Goal: Communication & Community: Answer question/provide support

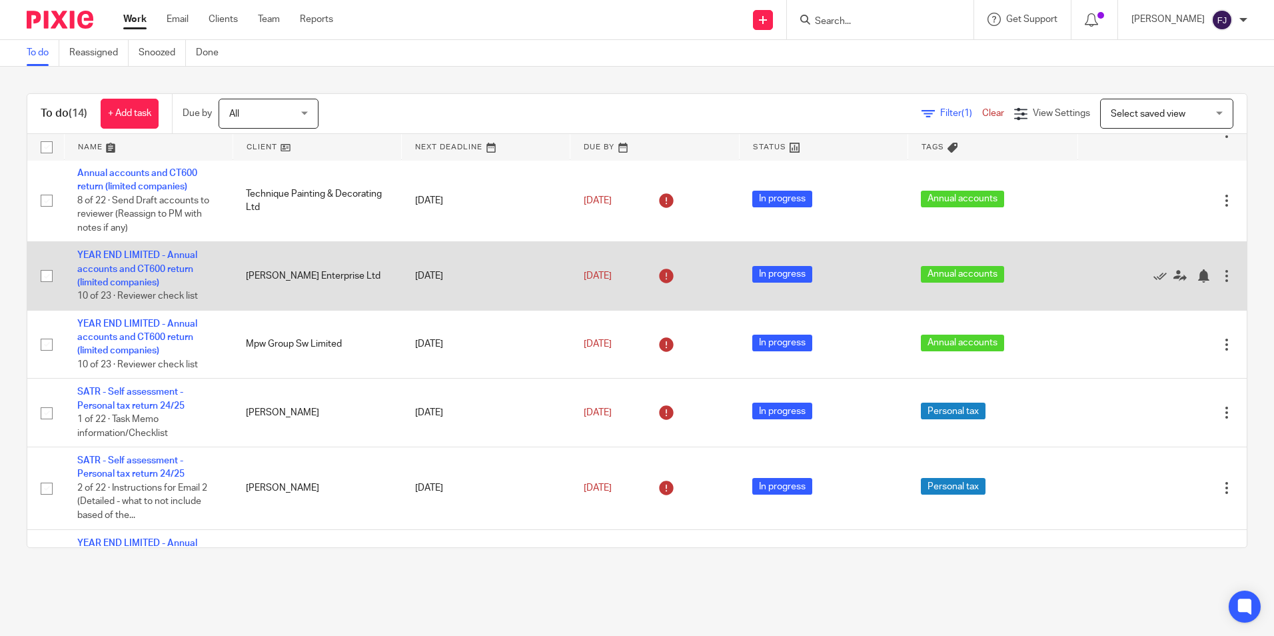
scroll to position [67, 0]
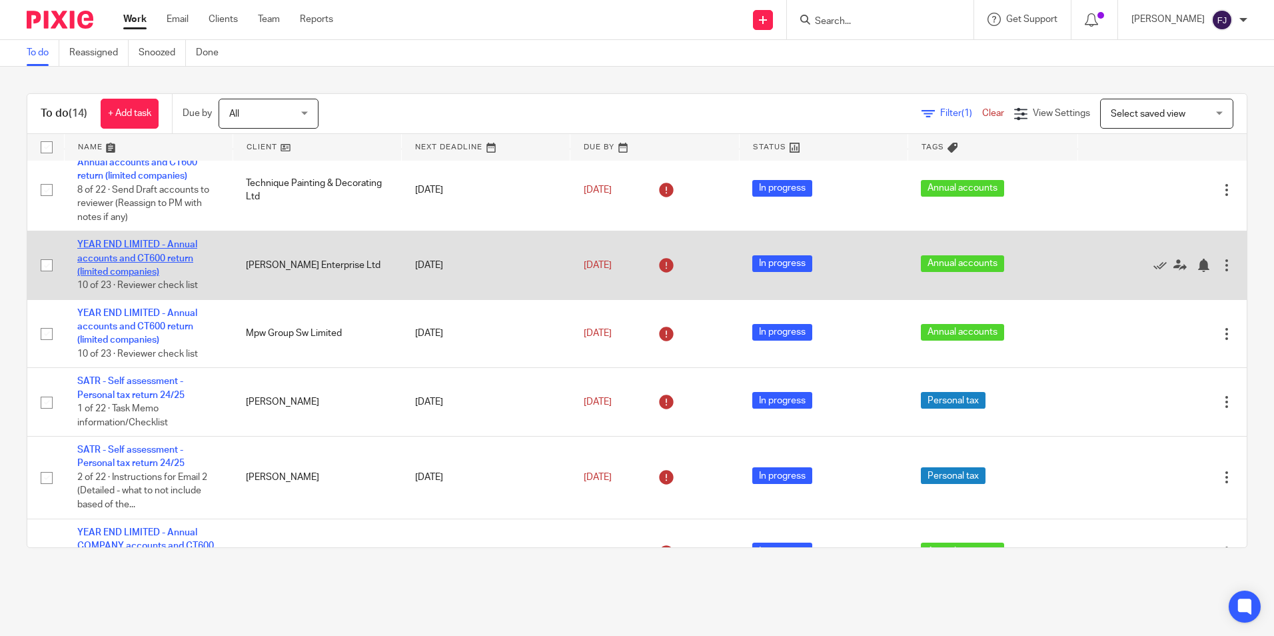
click at [159, 259] on link "YEAR END LIMITED - Annual accounts and CT600 return (limited companies)" at bounding box center [137, 258] width 120 height 37
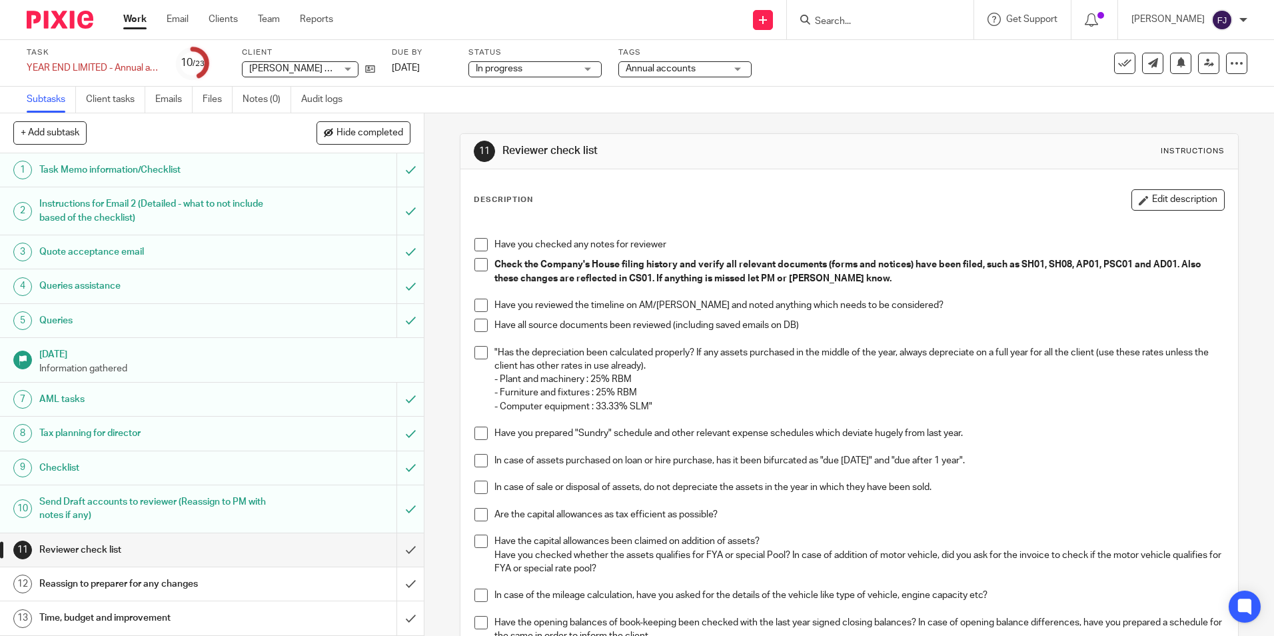
scroll to position [200, 0]
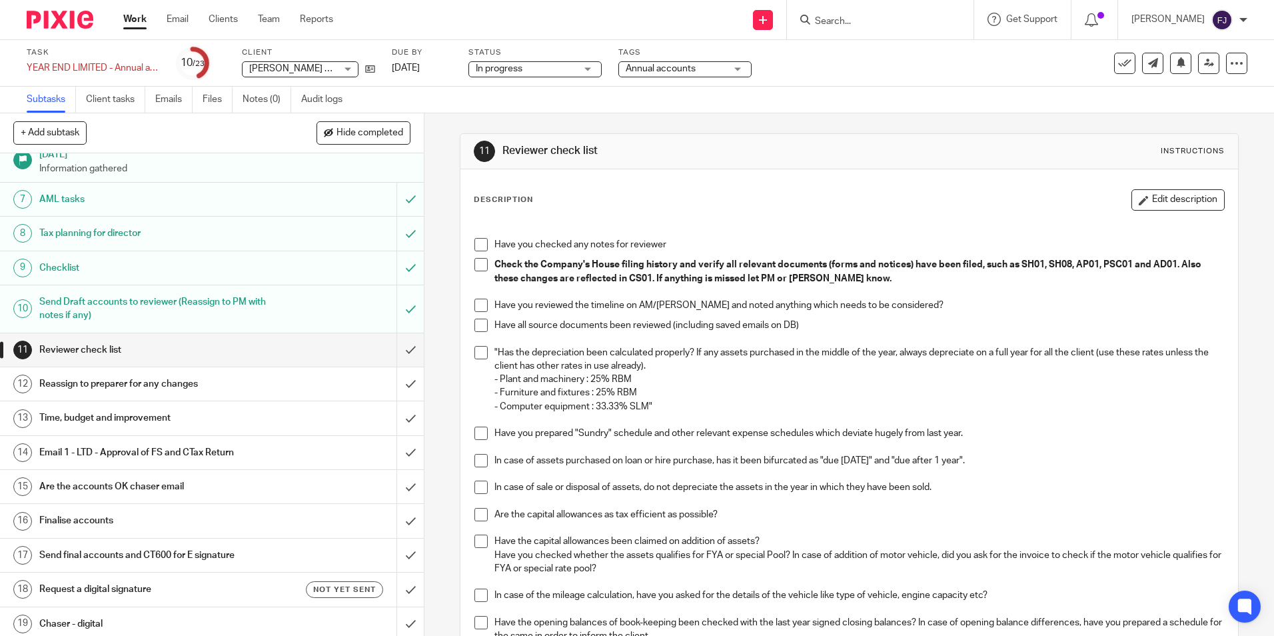
click at [79, 446] on h1 "Email 1 - LTD - Approval of FS and CTax Return" at bounding box center [153, 452] width 229 height 20
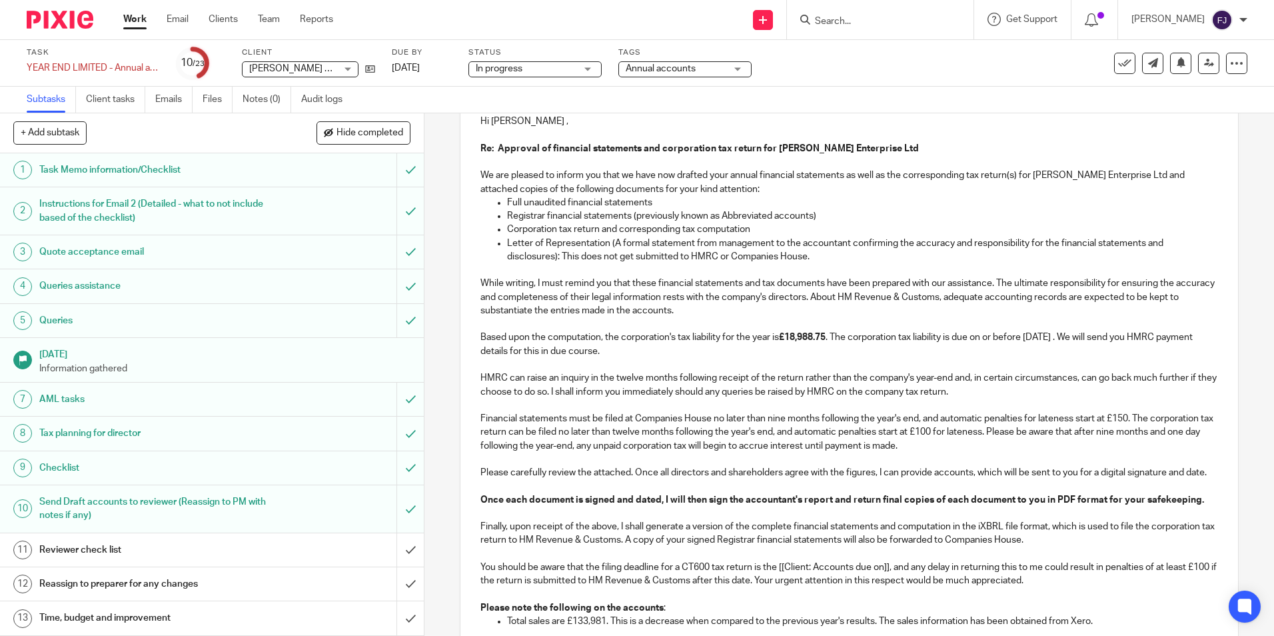
scroll to position [200, 0]
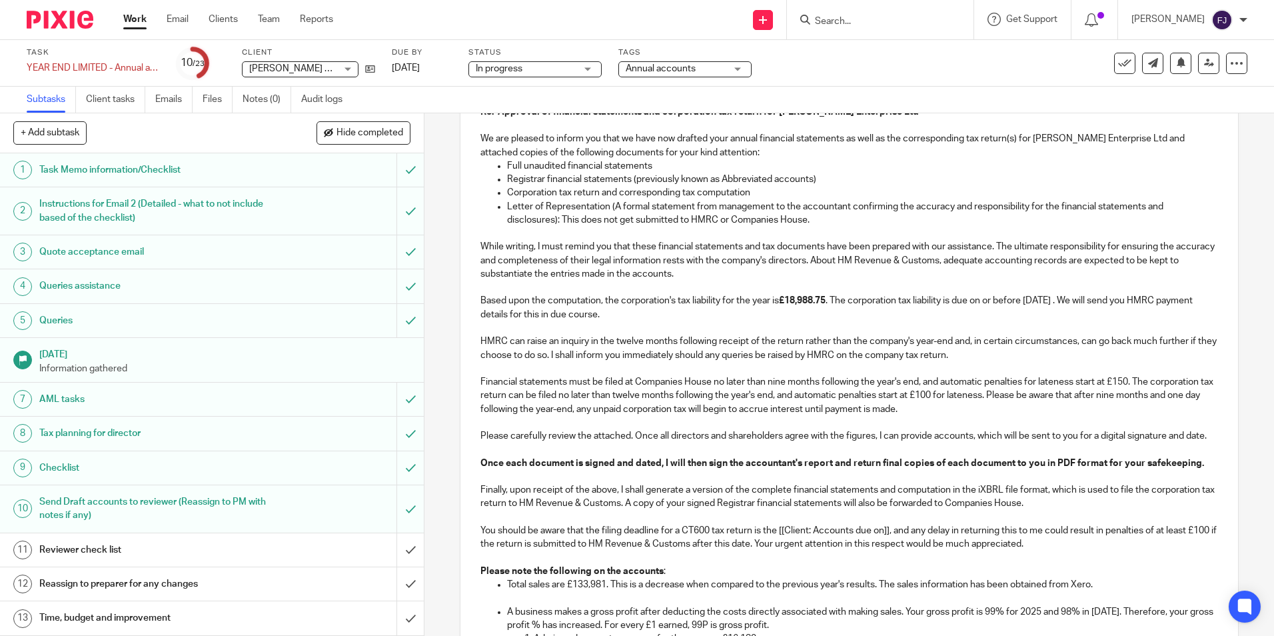
drag, startPoint x: 796, startPoint y: 297, endPoint x: 808, endPoint y: 297, distance: 12.0
click at [798, 297] on strong "£18,988.75" at bounding box center [802, 300] width 47 height 9
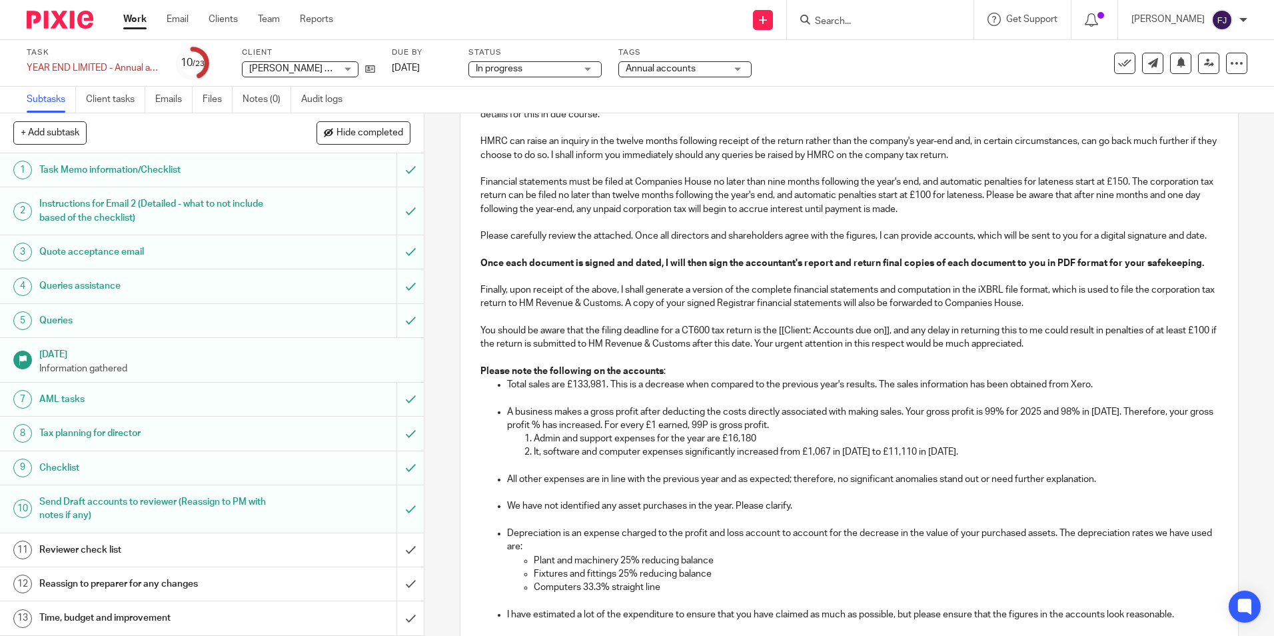
scroll to position [466, 0]
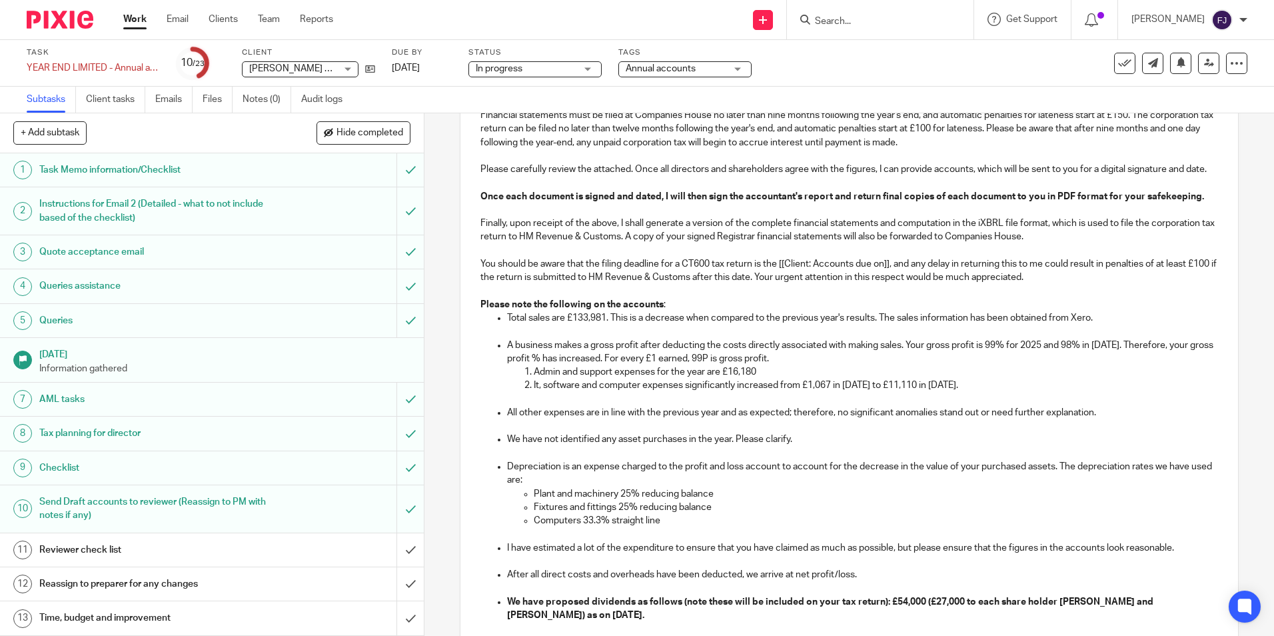
drag, startPoint x: 900, startPoint y: 398, endPoint x: 917, endPoint y: 400, distance: 17.5
click at [900, 392] on p "It, software and computer expenses significantly increased from £1,067 in 2024 …" at bounding box center [876, 384] width 684 height 13
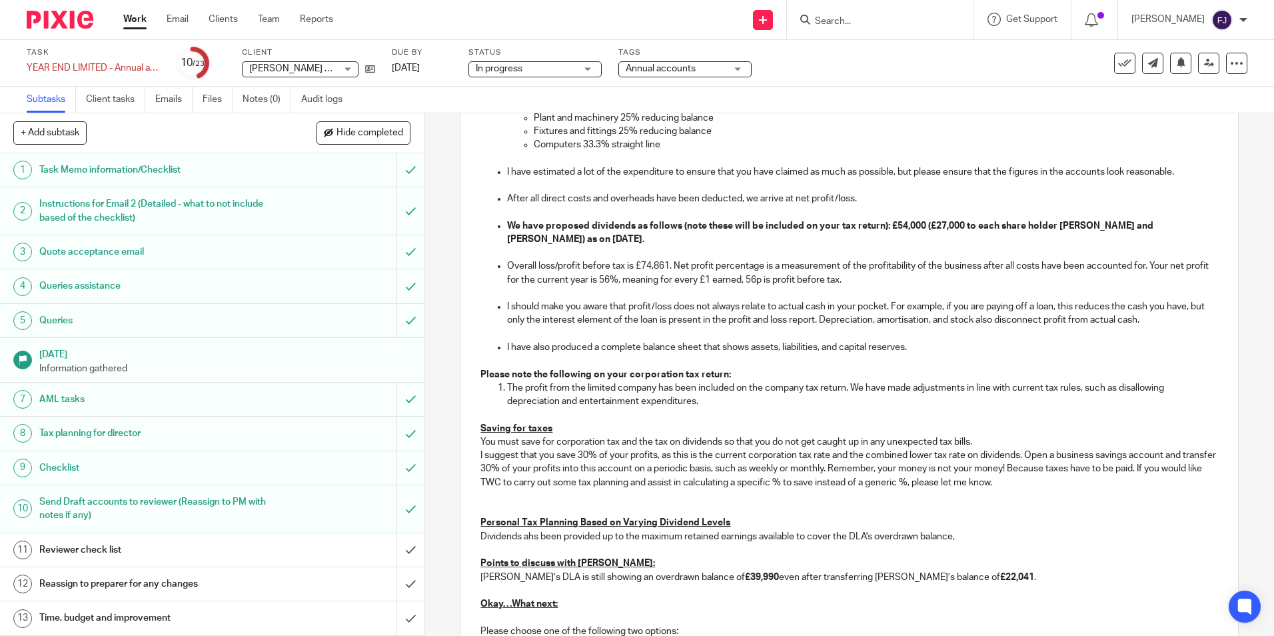
scroll to position [933, 0]
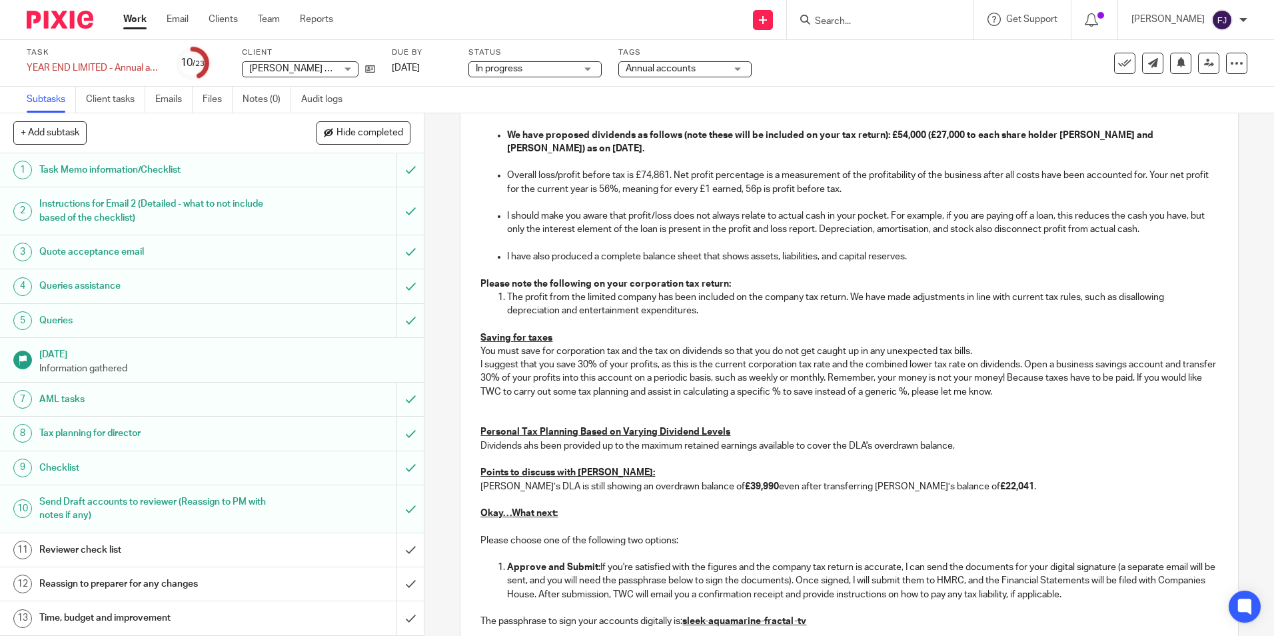
click at [638, 188] on p "Overall loss/profit before tax is £74,861. Net profit percentage is a measureme…" at bounding box center [862, 182] width 710 height 27
click at [778, 196] on p "Overall loss/profit before tax is £72,858. Net profit percentage is a measureme…" at bounding box center [862, 182] width 710 height 27
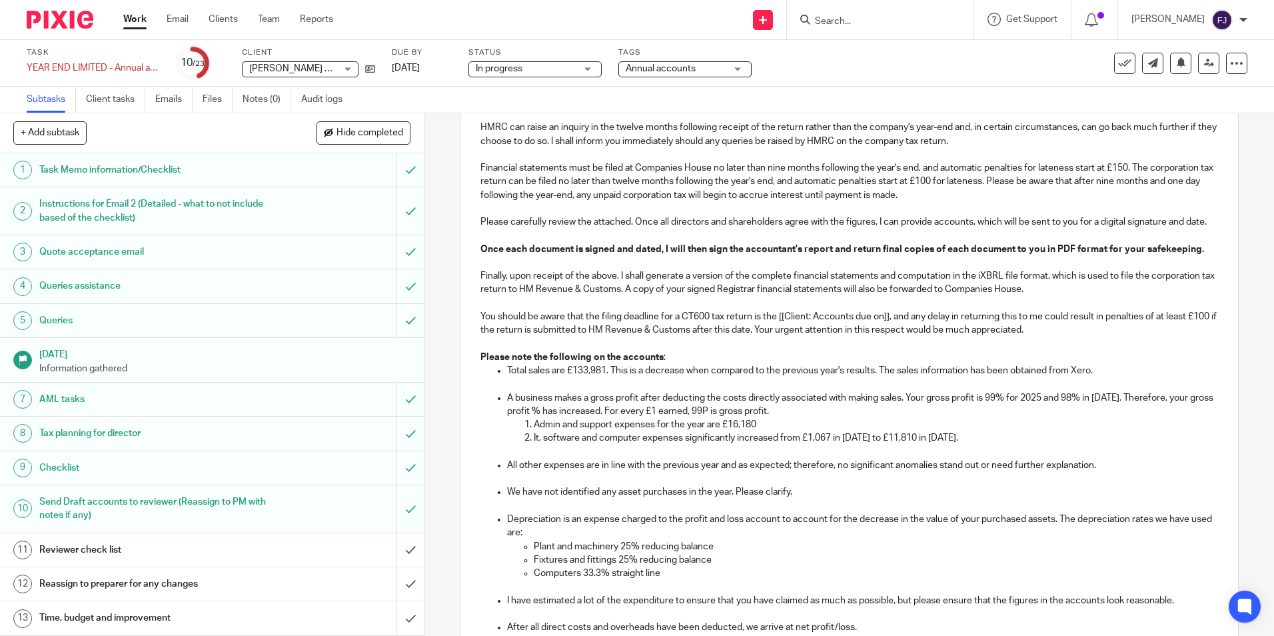
scroll to position [400, 0]
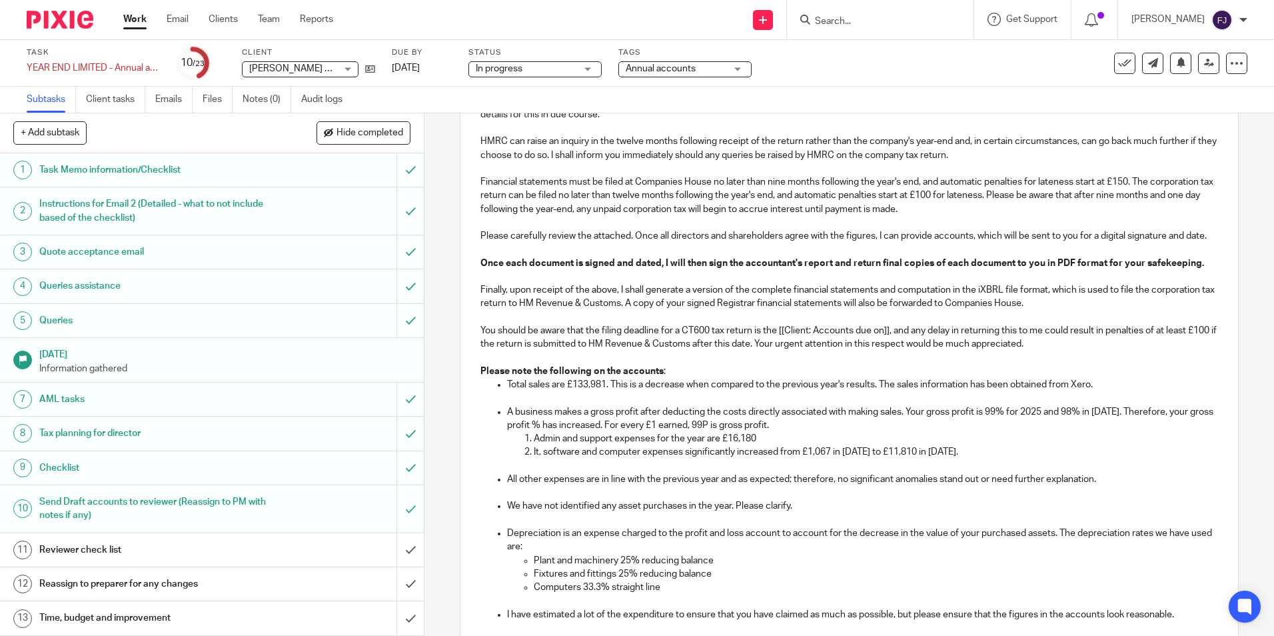
click at [993, 424] on p "A business makes a gross profit after deducting the costs directly associated w…" at bounding box center [862, 418] width 710 height 27
drag, startPoint x: 582, startPoint y: 438, endPoint x: 680, endPoint y: 451, distance: 98.8
click at [586, 432] on p "A business makes a gross profit after deducting the costs directly associated w…" at bounding box center [862, 418] width 710 height 27
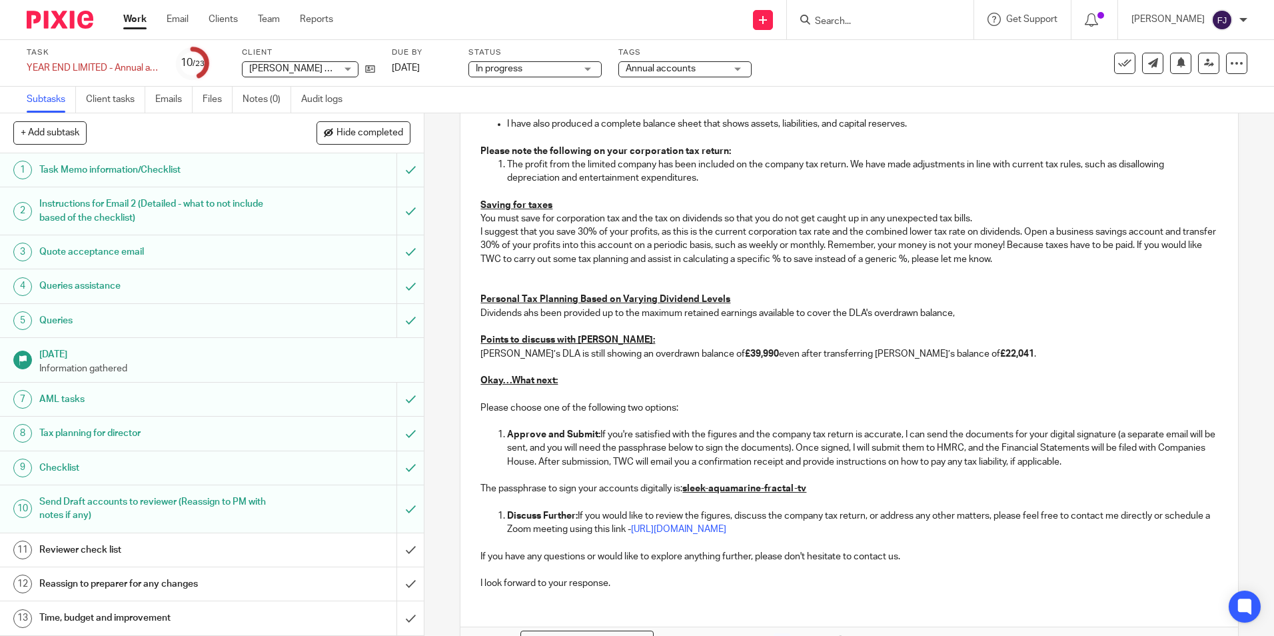
scroll to position [1066, 0]
drag, startPoint x: 699, startPoint y: 366, endPoint x: 727, endPoint y: 368, distance: 28.1
click at [745, 358] on strong "£39,990" at bounding box center [762, 352] width 34 height 9
click at [961, 366] on p "Ettan’s DLA is still showing an overdrawn balance of £40,920 even after transfe…" at bounding box center [848, 359] width 737 height 27
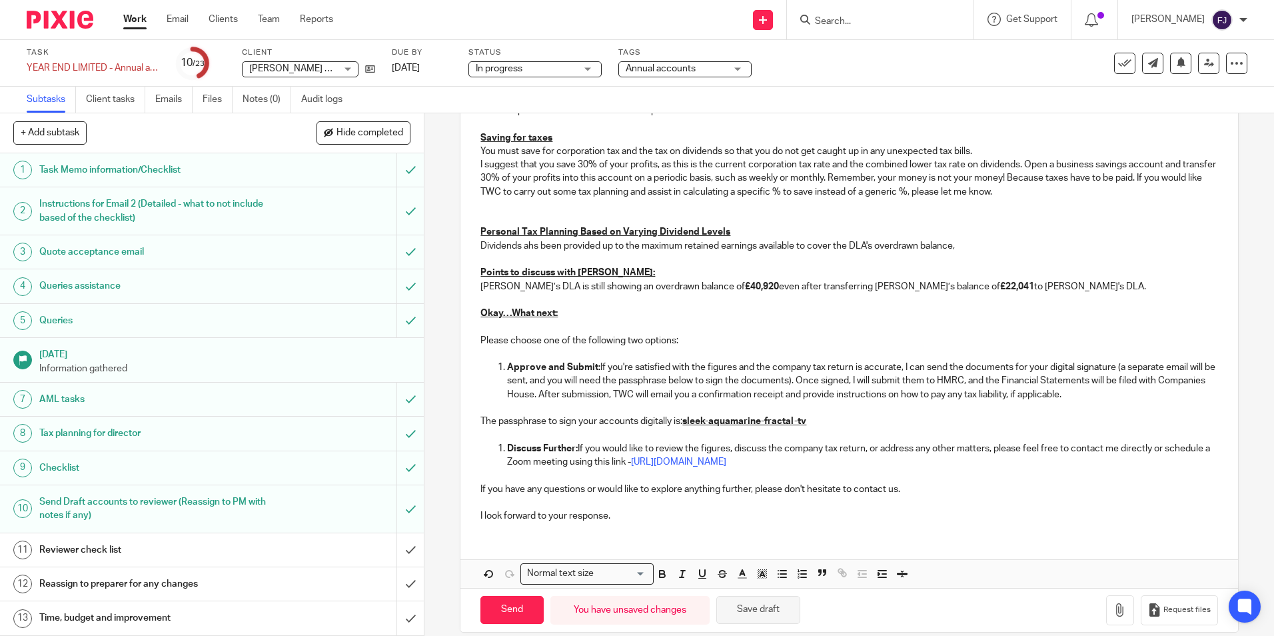
click at [774, 624] on button "Save draft" at bounding box center [758, 610] width 84 height 29
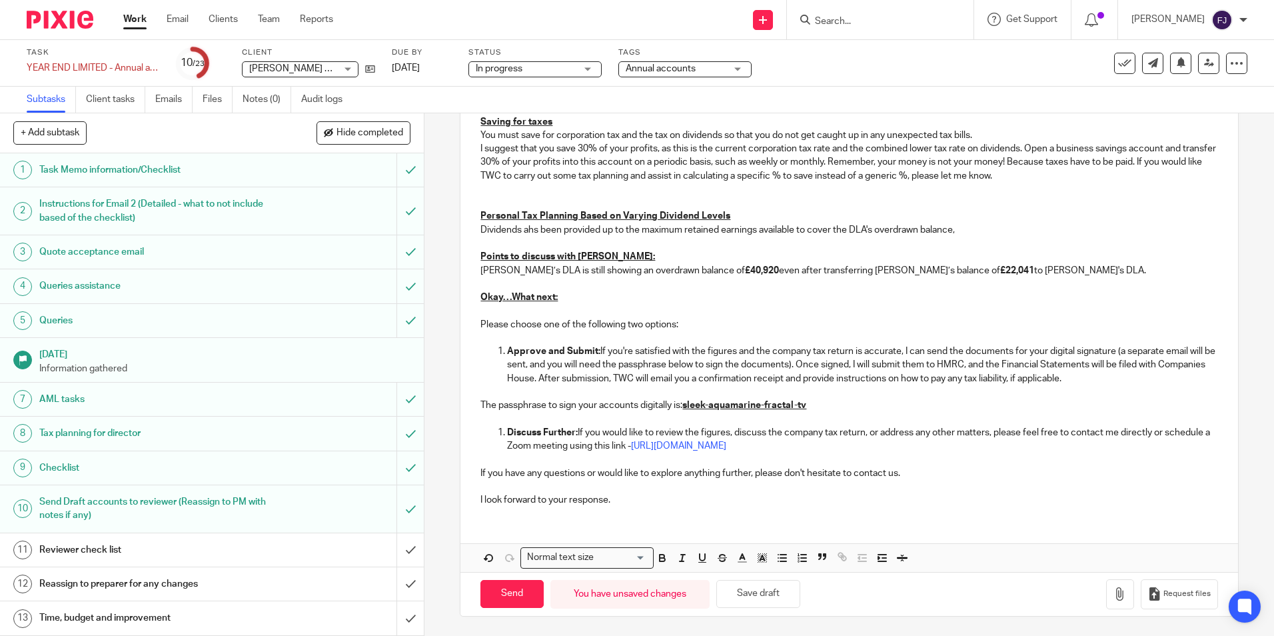
scroll to position [1163, 0]
click at [636, 496] on p "I look forward to your response." at bounding box center [848, 498] width 737 height 13
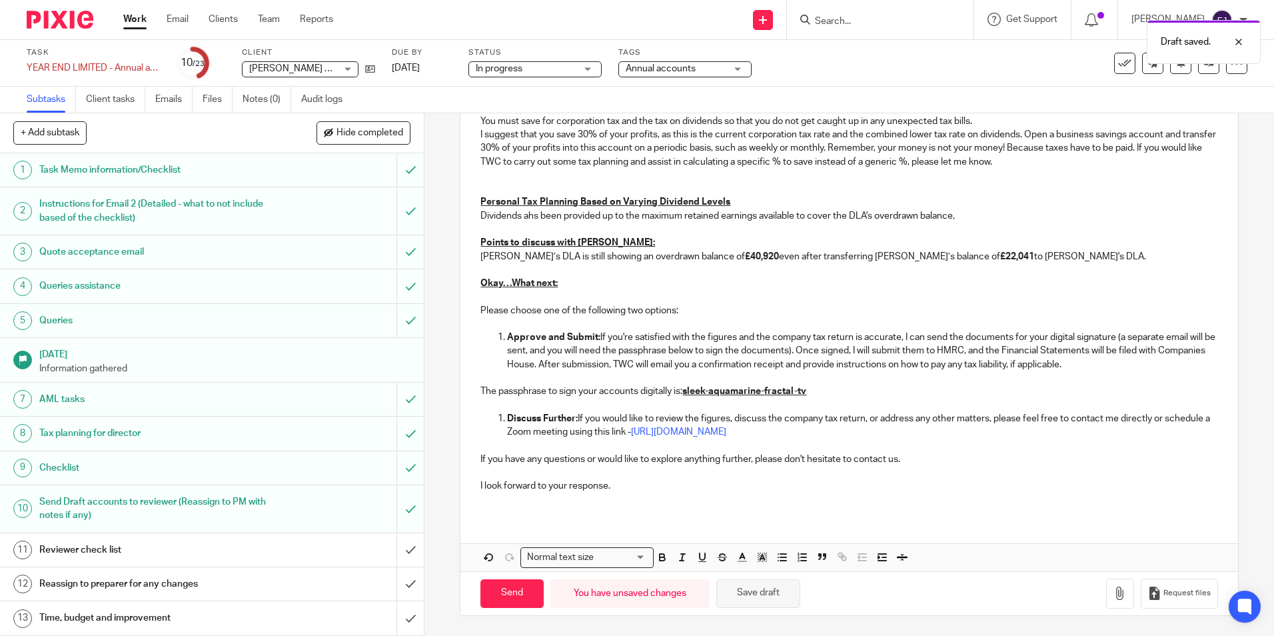
click at [758, 608] on button "Save draft" at bounding box center [758, 593] width 84 height 29
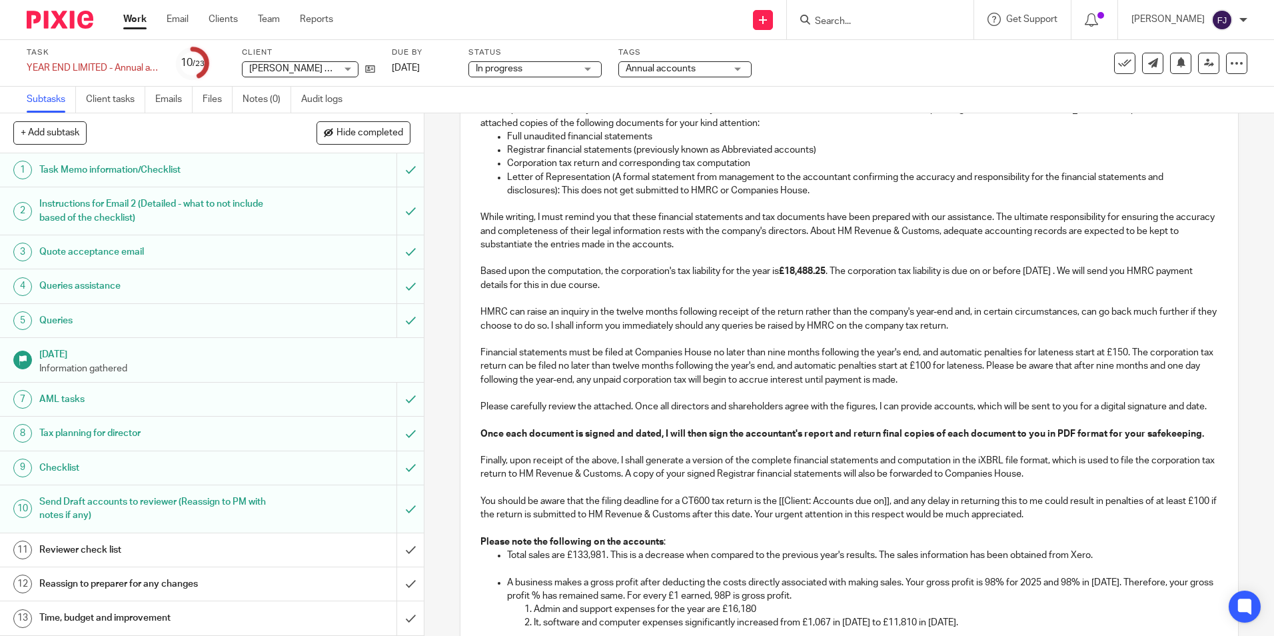
scroll to position [0, 0]
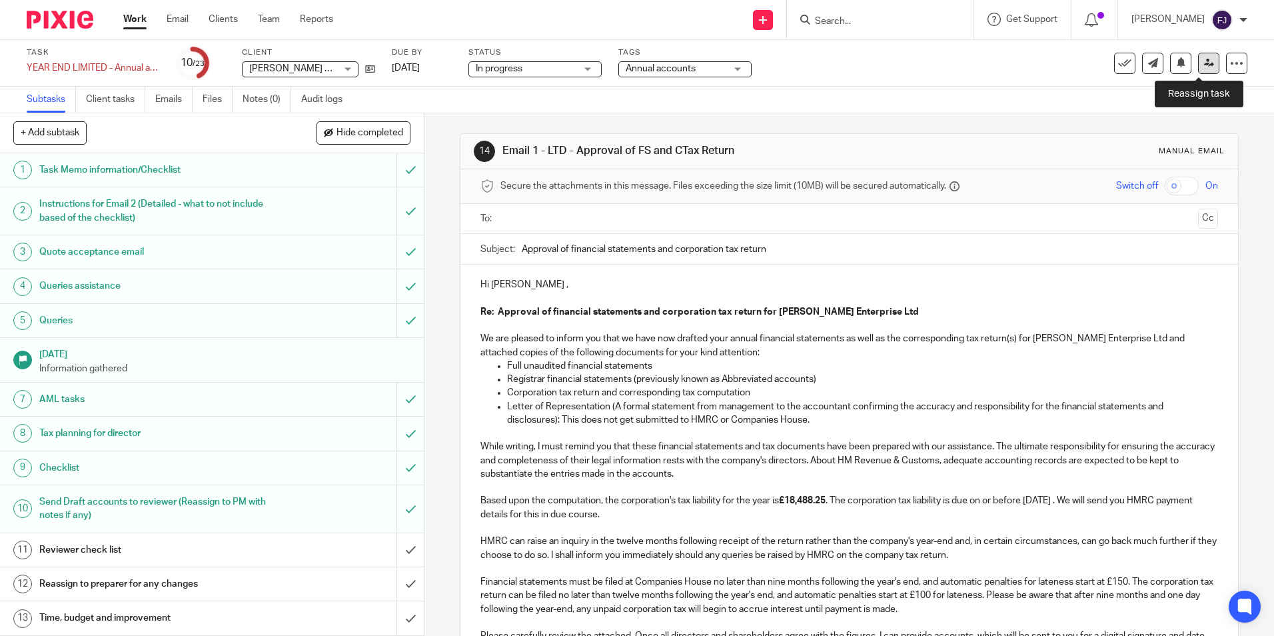
click at [1204, 64] on icon at bounding box center [1209, 63] width 10 height 10
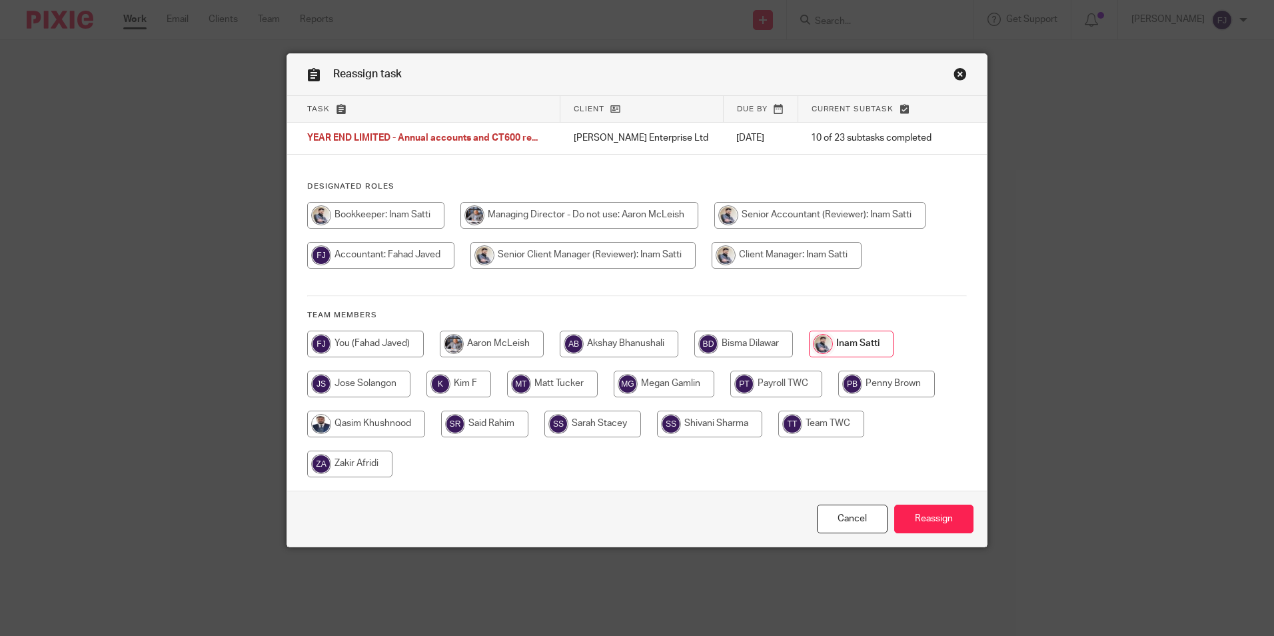
click at [936, 516] on input "Reassign" at bounding box center [933, 518] width 79 height 29
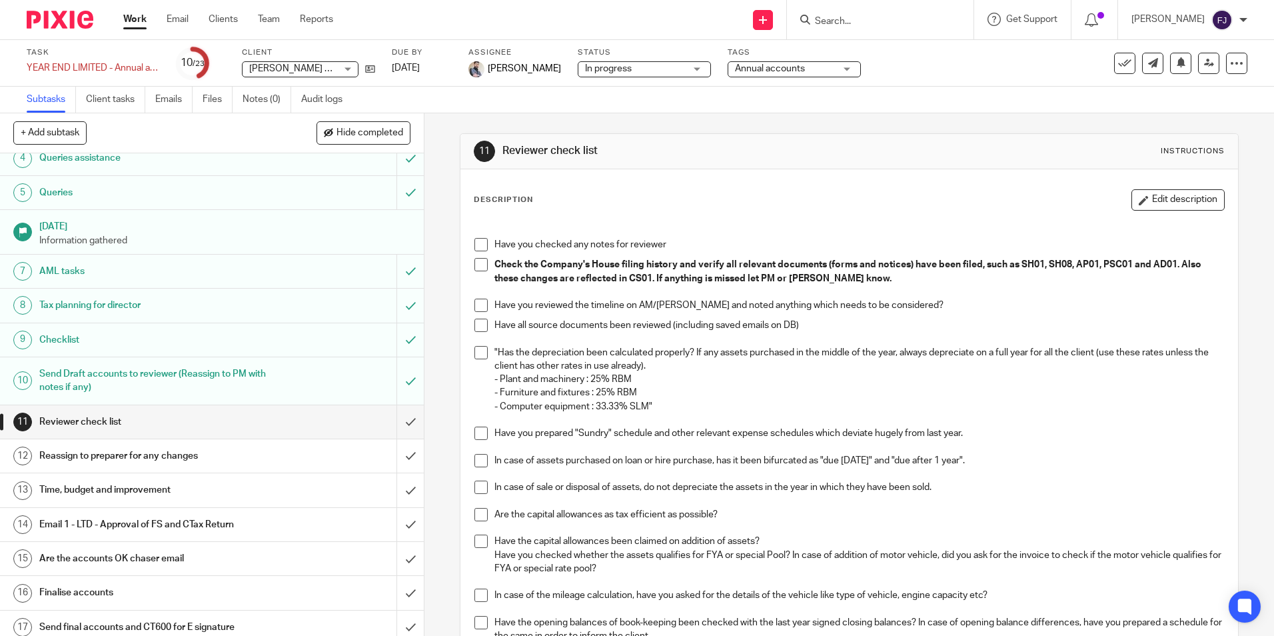
scroll to position [267, 0]
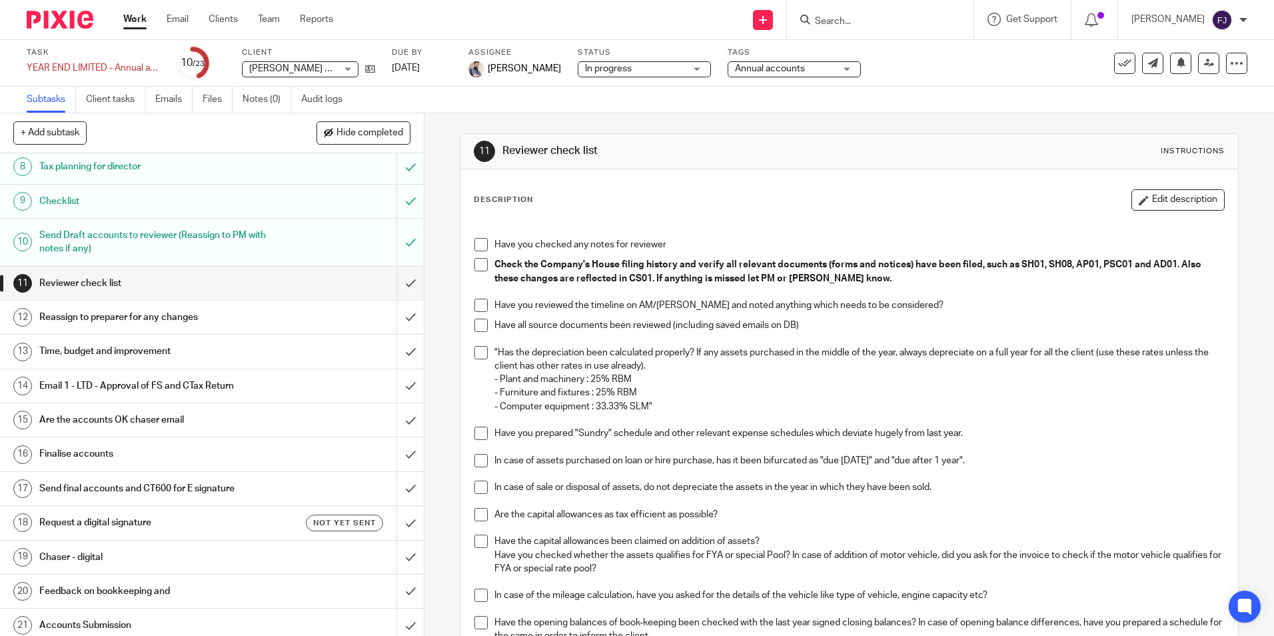
click at [163, 348] on h1 "Time, budget and improvement" at bounding box center [153, 351] width 229 height 20
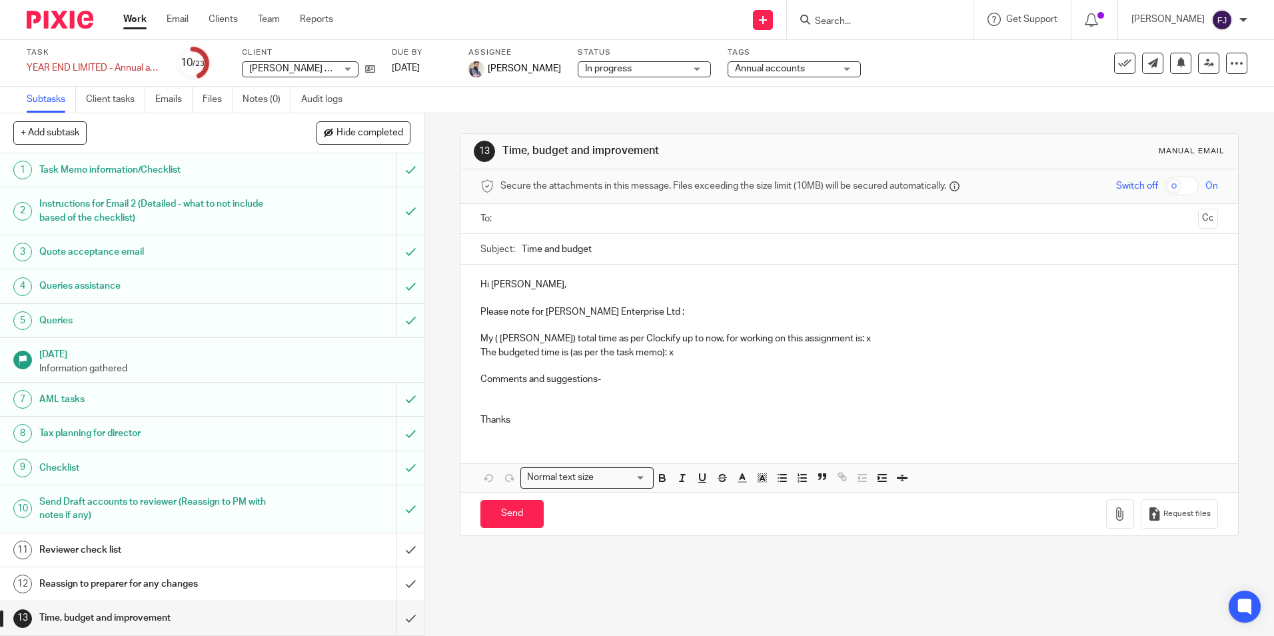
click at [855, 337] on p "My ( [PERSON_NAME]) total time as per Clockify up to now, for working on this a…" at bounding box center [848, 338] width 737 height 13
click at [686, 348] on p "The budgeted time is (as per the task memo): x" at bounding box center [848, 352] width 737 height 13
click at [511, 390] on p at bounding box center [848, 399] width 737 height 27
click at [550, 402] on p at bounding box center [848, 399] width 737 height 27
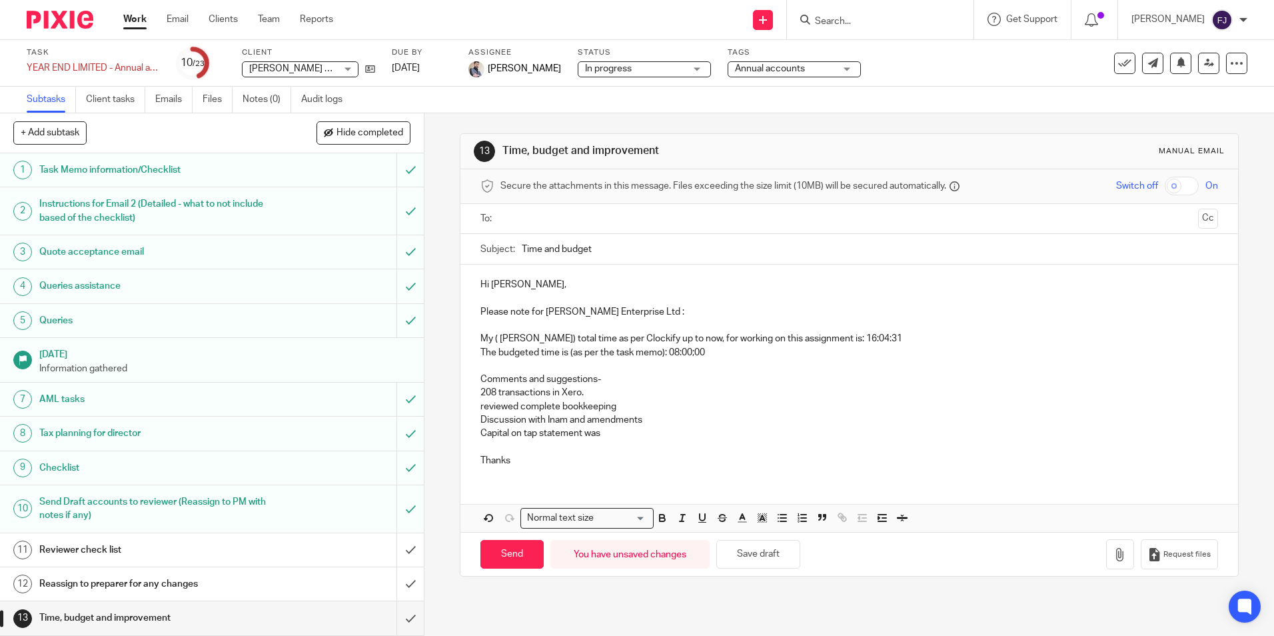
click at [616, 430] on p "Capital on tap statement was" at bounding box center [848, 439] width 737 height 27
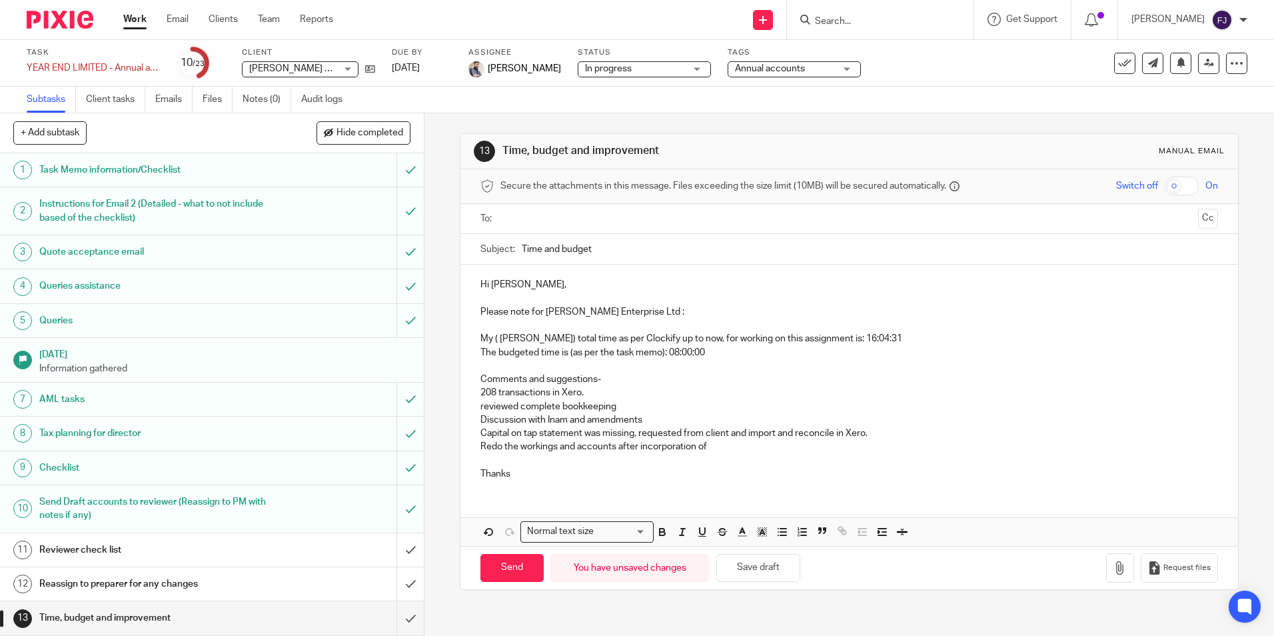
click at [729, 447] on p "Redo the workings and accounts after incorporation of" at bounding box center [848, 453] width 737 height 27
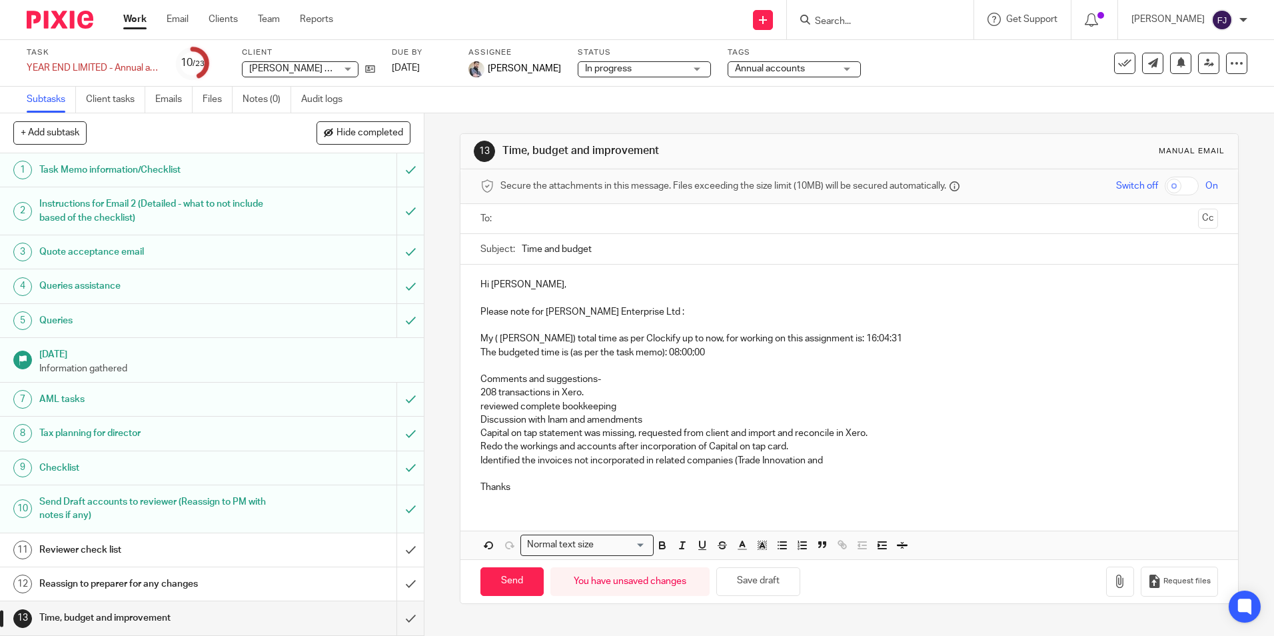
click at [834, 458] on p "Identified the invoices not incorporated in related companies (Trade Innovation…" at bounding box center [848, 467] width 737 height 27
click at [533, 461] on p "Identified the invoices not incorporated in related companies (Trade Innovation…" at bounding box center [848, 467] width 737 height 27
click at [884, 460] on p "Identified the invoices not incorporated in related companies (Trade Innovation…" at bounding box center [848, 467] width 737 height 27
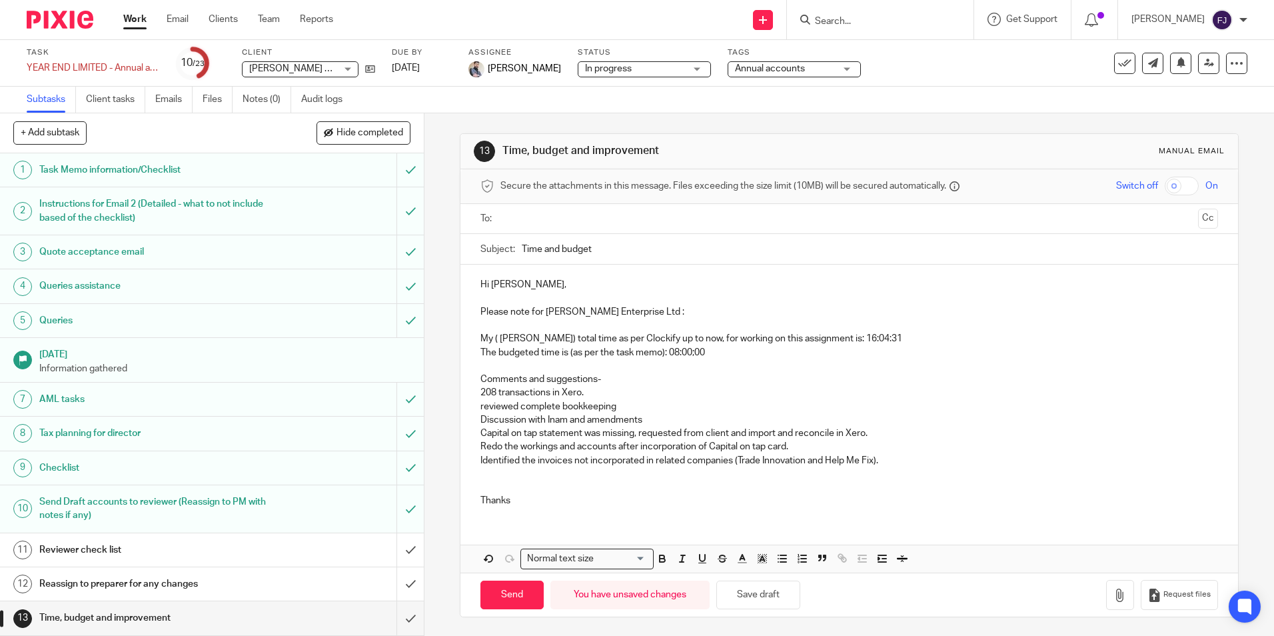
drag, startPoint x: 578, startPoint y: 394, endPoint x: 611, endPoint y: 394, distance: 33.3
click at [578, 394] on p "208 transactions in Xero." at bounding box center [848, 392] width 737 height 13
click at [663, 426] on p "Discussion with Inam and amendments" at bounding box center [848, 419] width 737 height 13
click at [555, 449] on p "Redo the workings and accounts after incorporation of Capital on tap card." at bounding box center [848, 446] width 737 height 13
click at [888, 460] on p "Identified the invoices not incorporated in related companies (Trade Innovation…" at bounding box center [848, 460] width 737 height 13
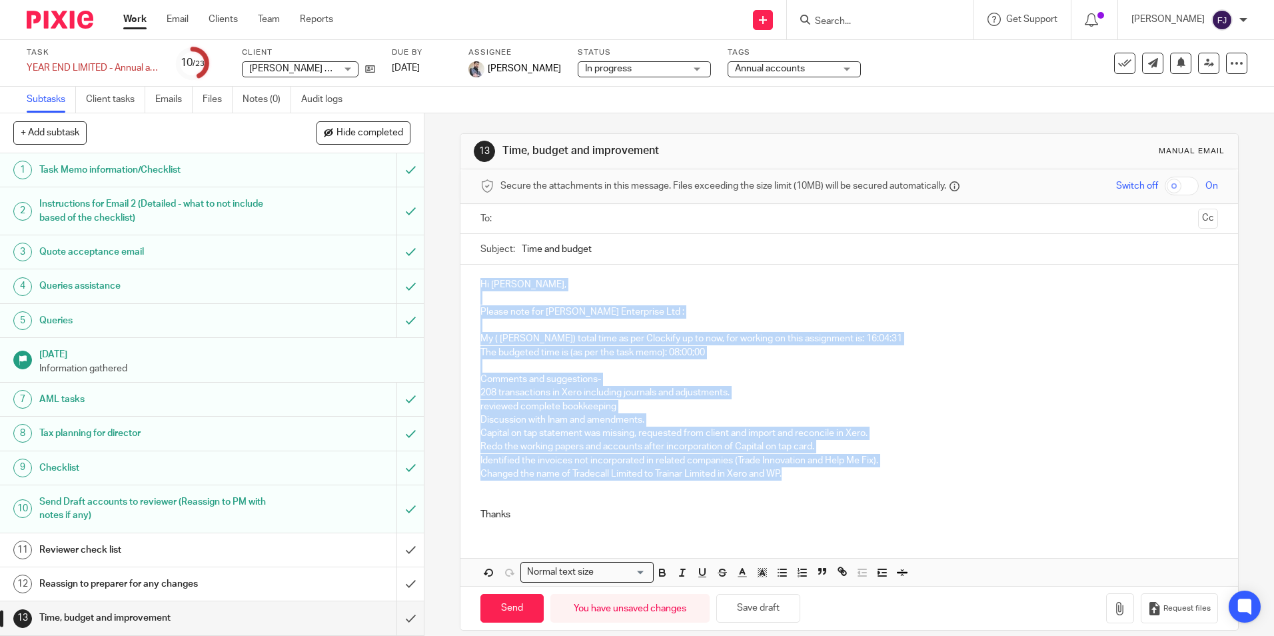
drag, startPoint x: 808, startPoint y: 478, endPoint x: 468, endPoint y: 283, distance: 392.2
click at [468, 283] on div "Hi Aaron, Please note for Bazil Enterprise Ltd : My ( Fahad Javed) total time a…" at bounding box center [848, 398] width 777 height 267
copy div "Hi Aaron, Please note for Bazil Enterprise Ltd : My ( Fahad Javed) total time a…"
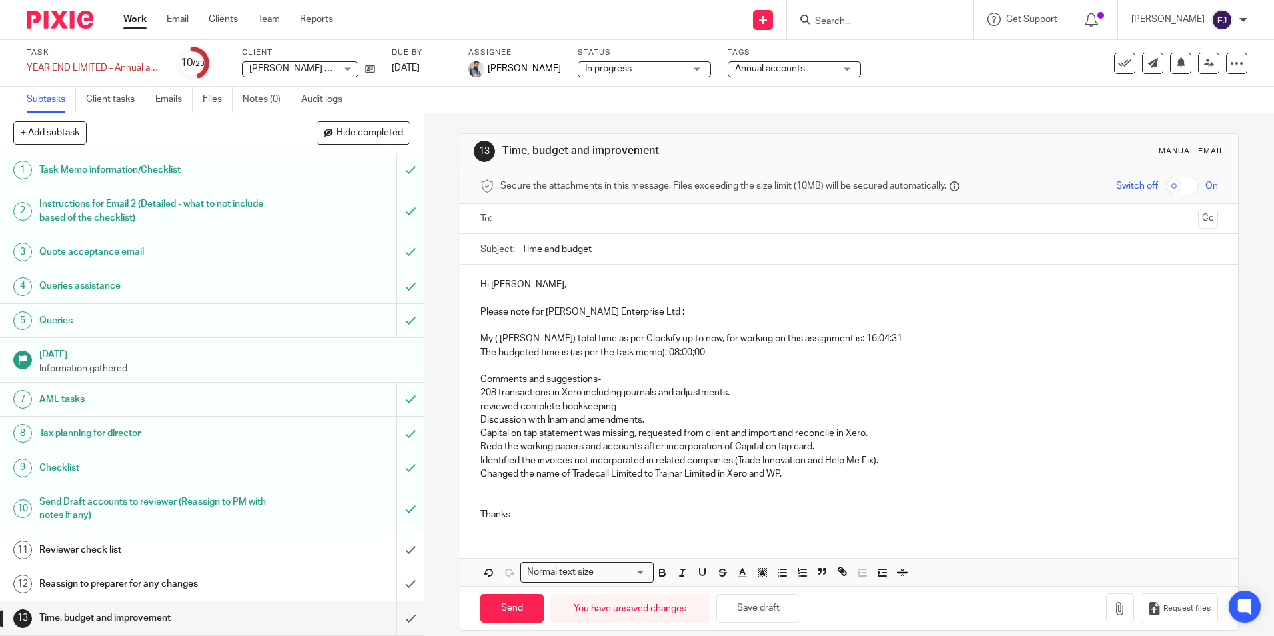
drag, startPoint x: 602, startPoint y: 520, endPoint x: 636, endPoint y: 500, distance: 40.0
click at [602, 520] on p "Thanks" at bounding box center [848, 514] width 737 height 13
drag, startPoint x: 794, startPoint y: 472, endPoint x: 475, endPoint y: 474, distance: 319.2
click at [475, 474] on div "Hi Aaron, Please note for Bazil Enterprise Ltd : My ( Fahad Javed) total time a…" at bounding box center [848, 398] width 777 height 267
drag, startPoint x: 900, startPoint y: 470, endPoint x: 706, endPoint y: 474, distance: 193.3
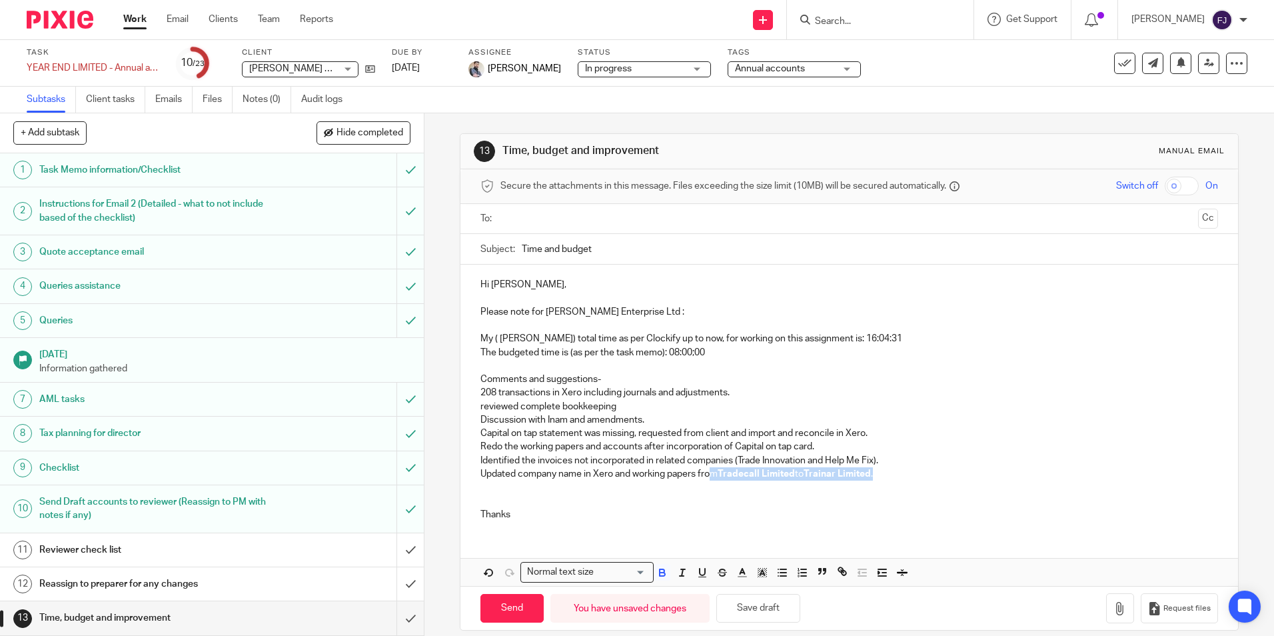
click at [706, 474] on p "Updated company name in Xero and working papers from Tradecall Limited to Train…" at bounding box center [848, 473] width 737 height 13
click at [925, 477] on p "Updated company name in Xero and working papers from Tradecall Limited to Train…" at bounding box center [848, 473] width 737 height 13
drag, startPoint x: 899, startPoint y: 458, endPoint x: 470, endPoint y: 464, distance: 428.5
click at [470, 464] on div "Hi Aaron, Please note for Bazil Enterprise Ltd : My ( Fahad Javed) total time a…" at bounding box center [848, 398] width 777 height 267
drag, startPoint x: 830, startPoint y: 444, endPoint x: 476, endPoint y: 449, distance: 354.5
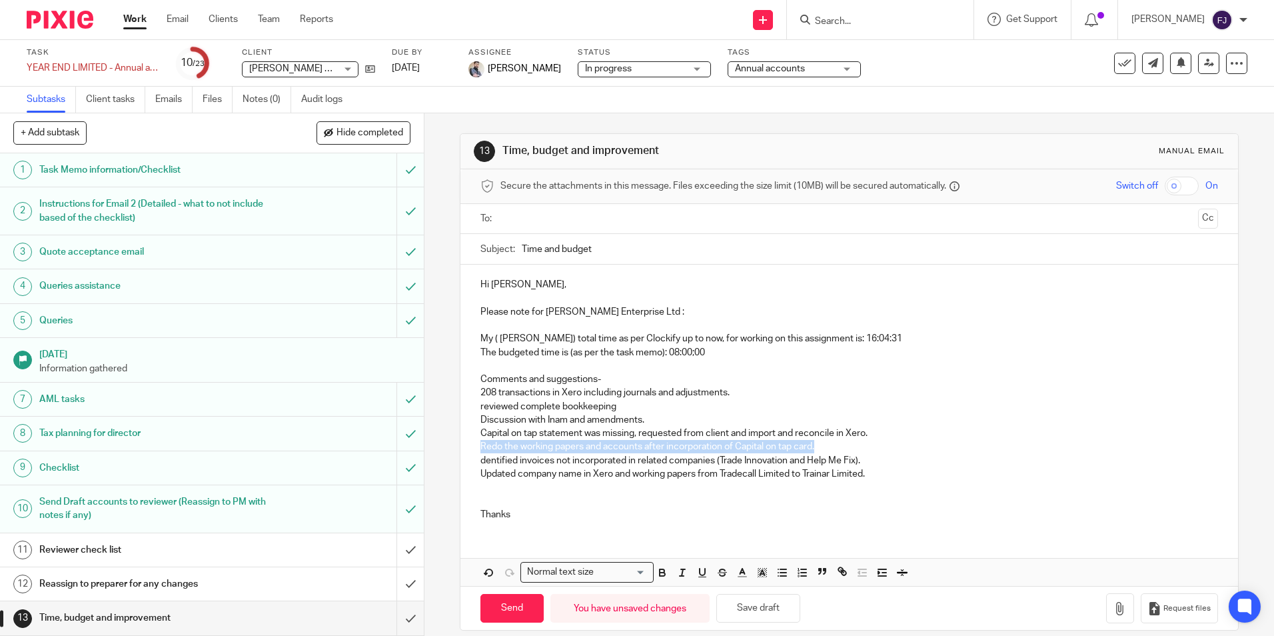
click at [476, 449] on div "Hi Aaron, Please note for Bazil Enterprise Ltd : My ( Fahad Javed) total time a…" at bounding box center [848, 398] width 777 height 267
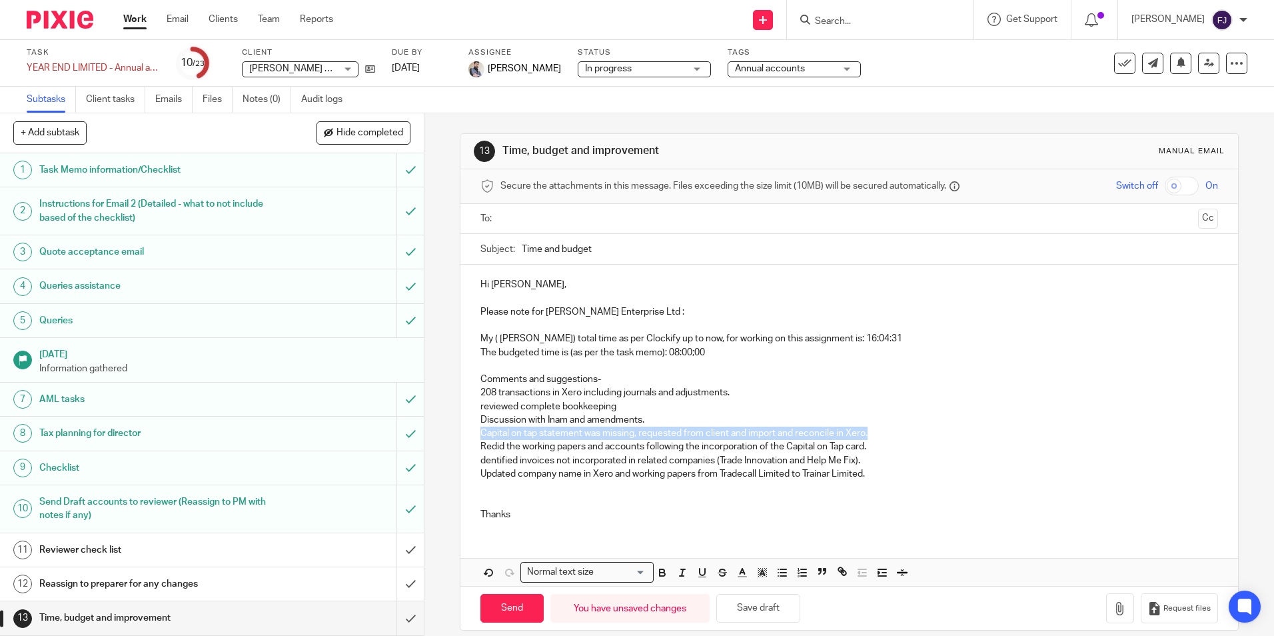
drag, startPoint x: 882, startPoint y: 430, endPoint x: 461, endPoint y: 430, distance: 420.4
click at [461, 430] on div "Hi Aaron, Please note for Bazil Enterprise Ltd : My ( Fahad Javed) total time a…" at bounding box center [848, 398] width 777 height 267
click at [537, 434] on p "Noted that the Capital on Tap statement was missing; requested it from the clie…" at bounding box center [848, 432] width 737 height 13
drag, startPoint x: 811, startPoint y: 434, endPoint x: 828, endPoint y: 436, distance: 17.4
click at [828, 436] on p "Capital on Tap statement was missing; requested it from the client, imported th…" at bounding box center [848, 432] width 737 height 13
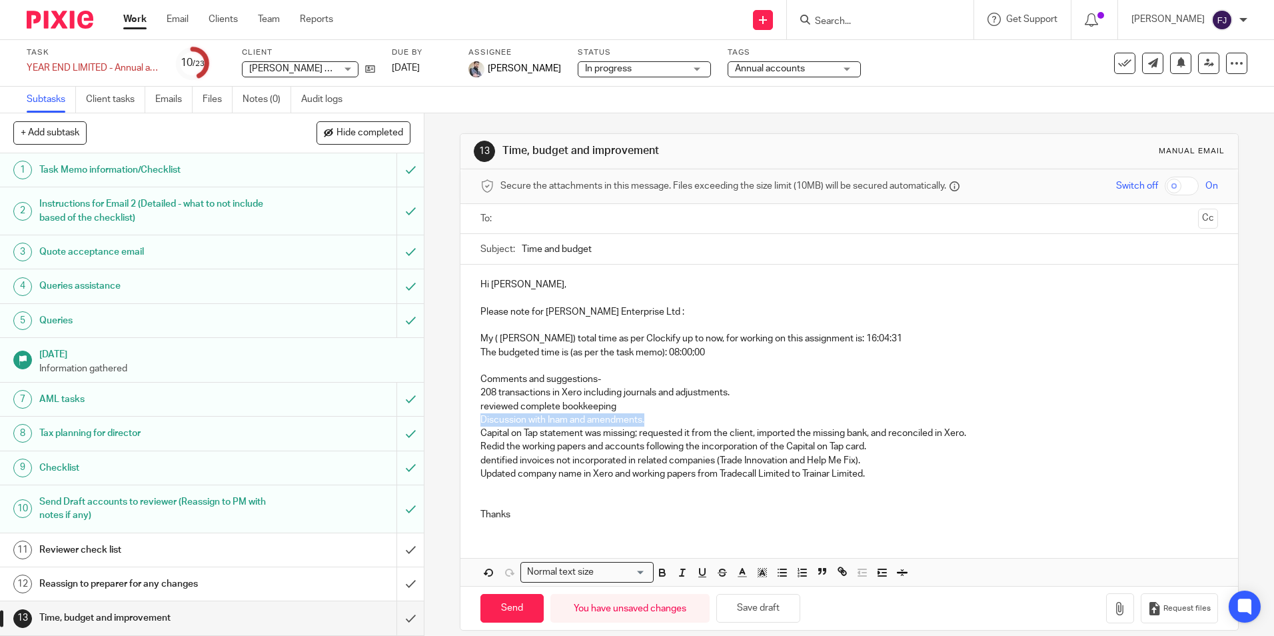
drag, startPoint x: 662, startPoint y: 416, endPoint x: 472, endPoint y: 424, distance: 190.1
click at [472, 424] on div "Hi Aaron, Please note for Bazil Enterprise Ltd : My ( Fahad Javed) total time a…" at bounding box center [848, 398] width 777 height 267
drag, startPoint x: 613, startPoint y: 408, endPoint x: 680, endPoint y: 420, distance: 67.7
click at [613, 408] on p "reviewed complete bookkeeping" at bounding box center [848, 406] width 737 height 13
click at [750, 615] on button "Save draft" at bounding box center [758, 608] width 84 height 29
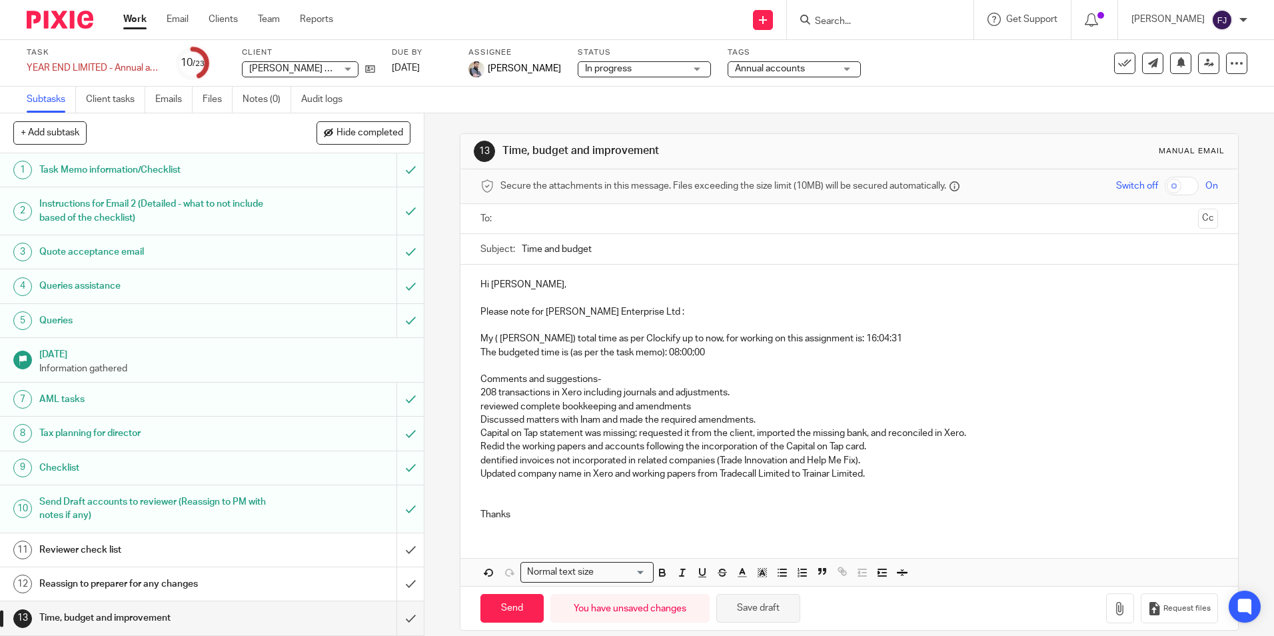
click at [748, 612] on button "Save draft" at bounding box center [758, 608] width 84 height 29
click at [598, 420] on p "Discussed matters with Inam and made the required amendments." at bounding box center [848, 419] width 737 height 13
click at [900, 419] on p "Discussed matters with Inam regarding intercompany balances and made the requir…" at bounding box center [848, 419] width 737 height 13
click at [480, 462] on p "dentified invoices not incorporated in related companies (Trade Innovation and …" at bounding box center [848, 460] width 737 height 13
click at [874, 460] on p "Identified invoices not incorporated in related companies (Trade Innovation and…" at bounding box center [848, 460] width 737 height 13
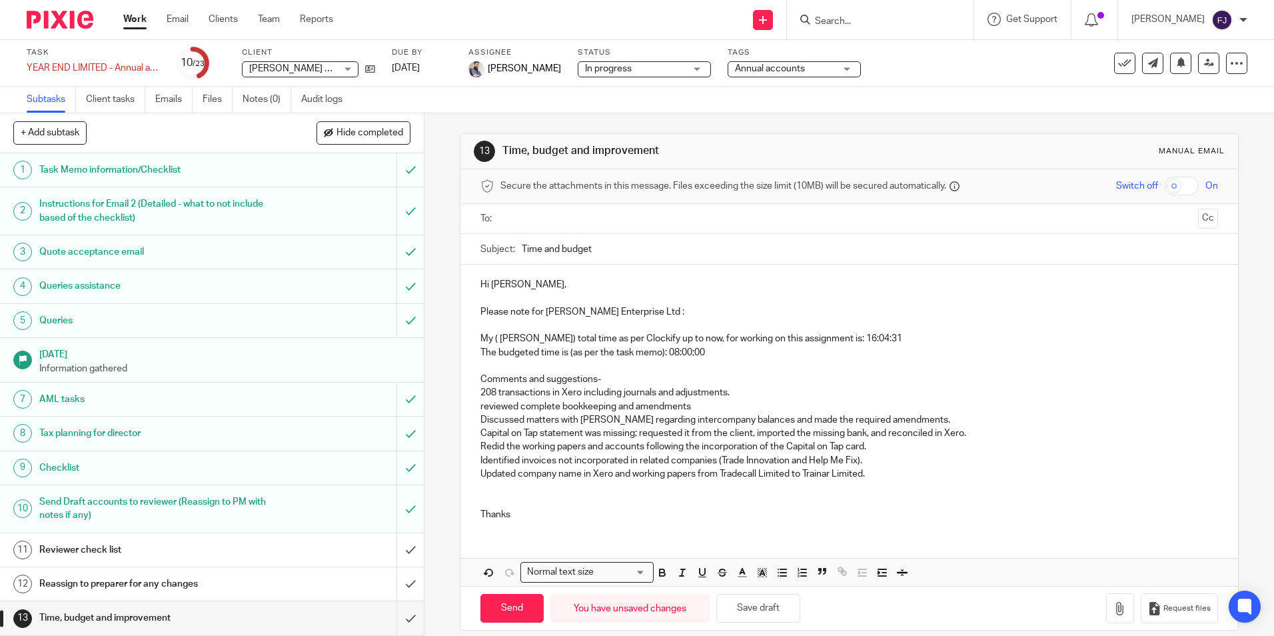
click at [875, 470] on p "Updated company name in Xero and working papers from Tradecall Limited to Train…" at bounding box center [848, 473] width 737 height 13
click at [604, 282] on p "Hi Aaron," at bounding box center [848, 284] width 737 height 13
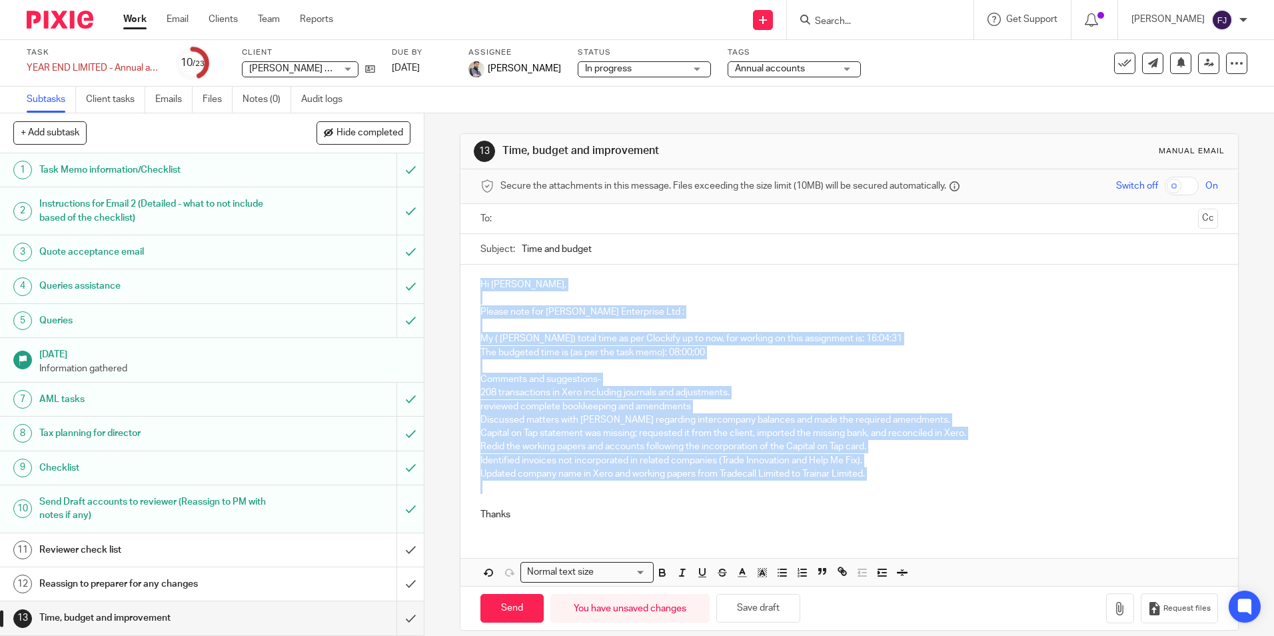
drag, startPoint x: 478, startPoint y: 282, endPoint x: 886, endPoint y: 488, distance: 456.8
click at [886, 488] on div "Hi Aaron, Please note for Bazil Enterprise Ltd : My ( Fahad Javed) total time a…" at bounding box center [848, 398] width 777 height 267
click at [875, 475] on p "Updated company name in Xero and working papers from Tradecall Limited to Train…" at bounding box center [848, 473] width 737 height 13
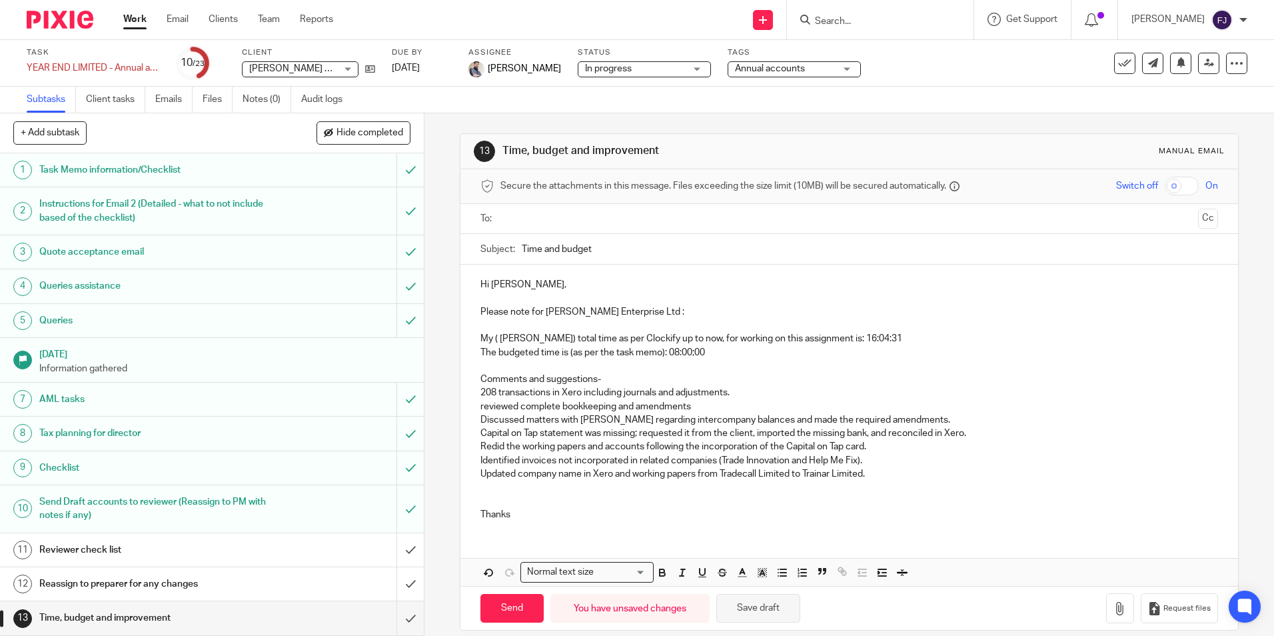
click at [746, 600] on button "Save draft" at bounding box center [758, 608] width 84 height 29
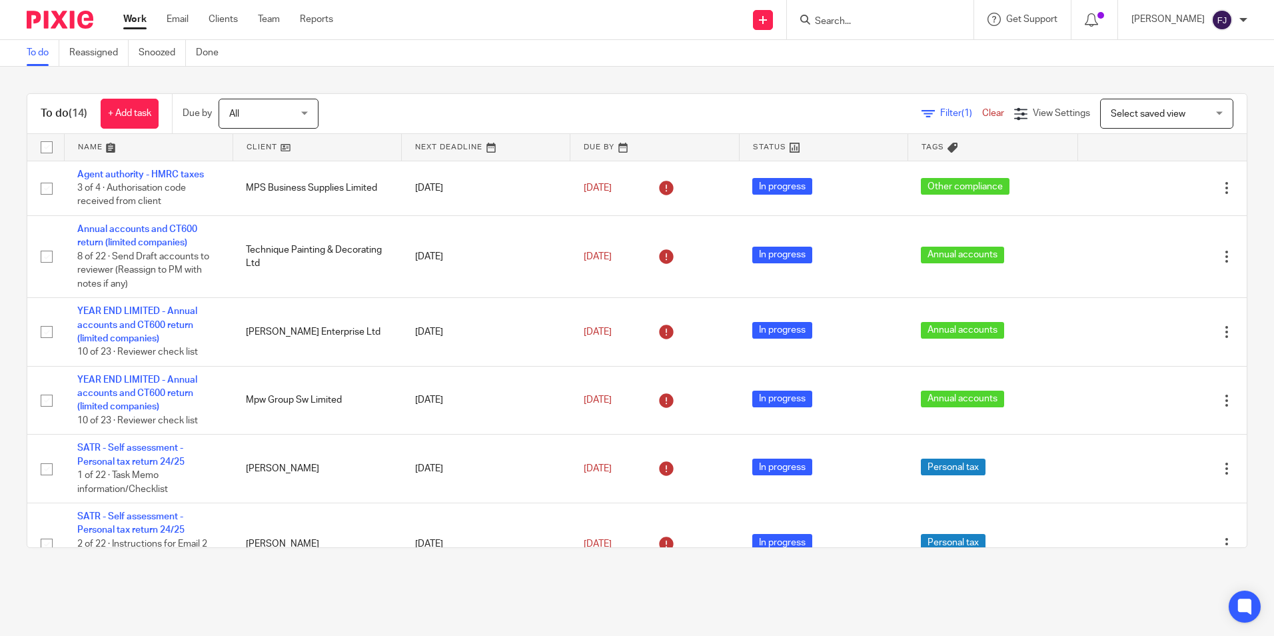
drag, startPoint x: 0, startPoint y: 0, endPoint x: 147, endPoint y: 19, distance: 148.5
click at [147, 19] on ul "Work Email Clients Team Reports" at bounding box center [238, 19] width 230 height 13
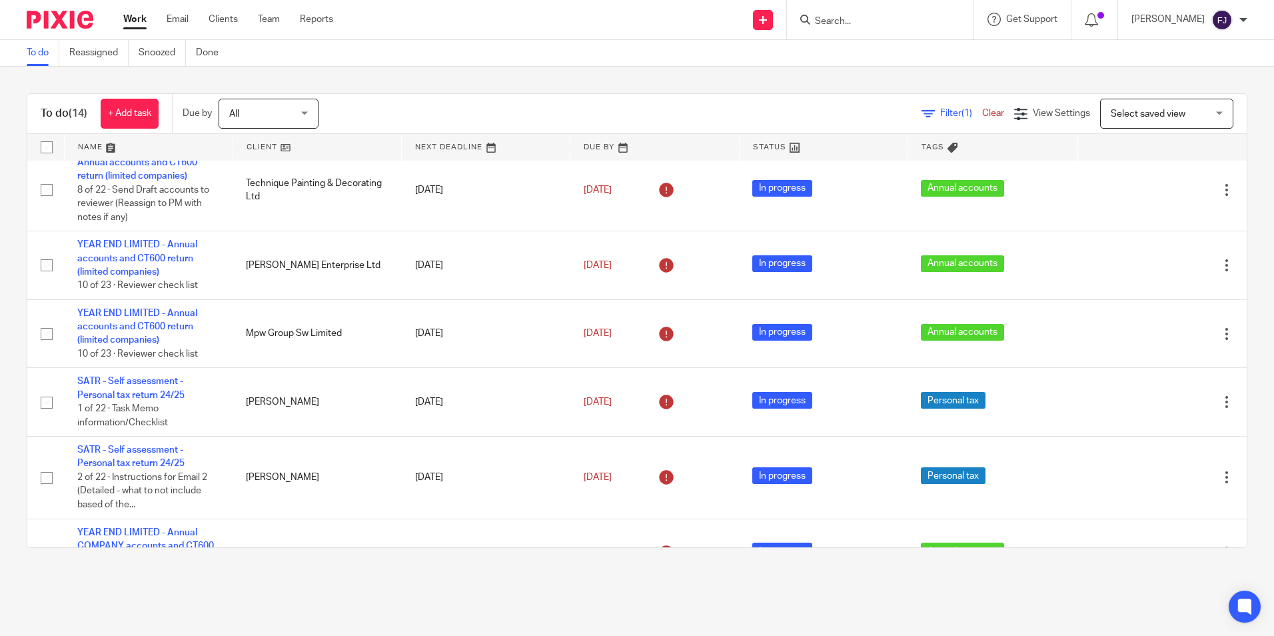
click at [139, 19] on link "Work" at bounding box center [134, 19] width 23 height 13
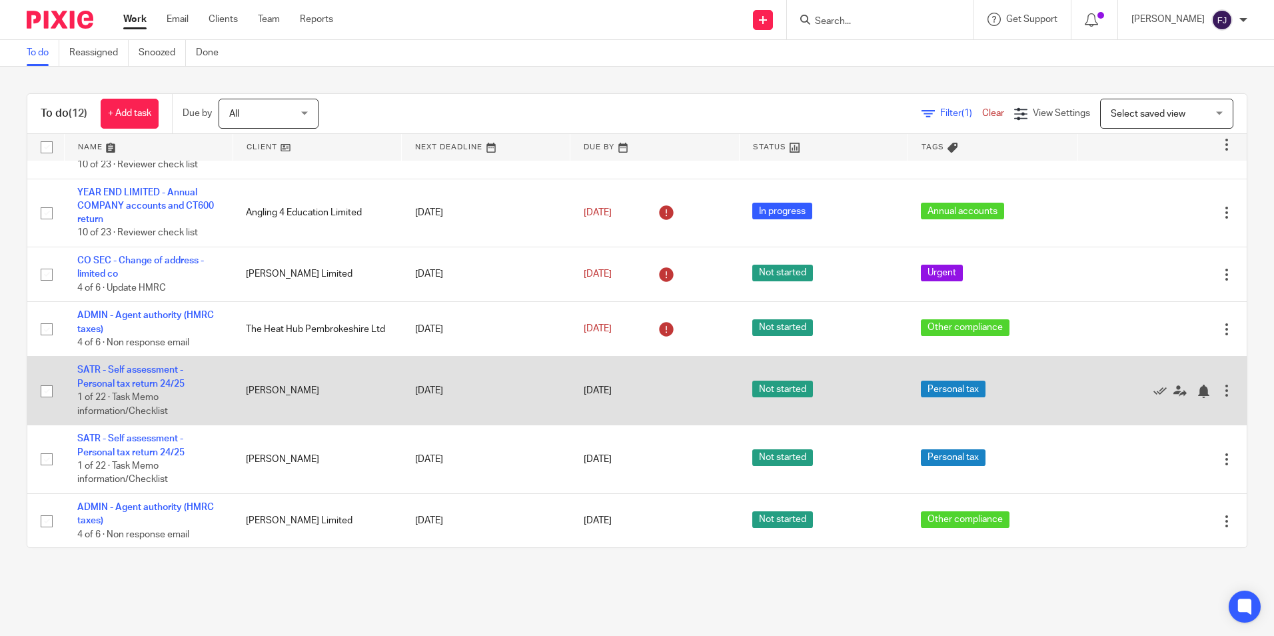
scroll to position [407, 0]
